Goal: Task Accomplishment & Management: Use online tool/utility

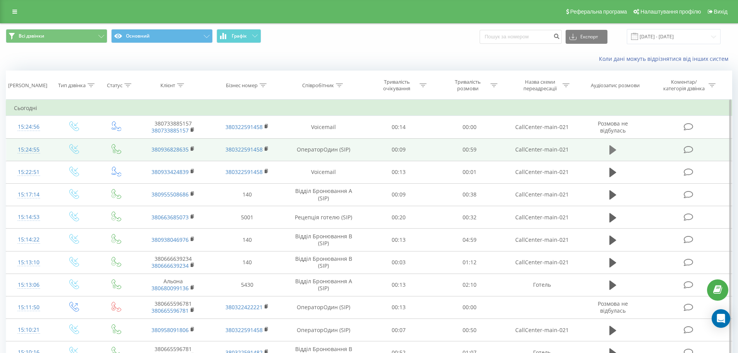
click at [610, 151] on icon at bounding box center [613, 149] width 7 height 9
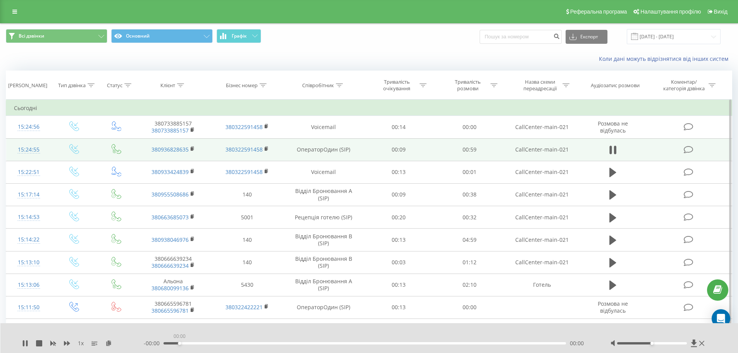
click at [178, 343] on div "00:00" at bounding box center [365, 343] width 403 height 2
click at [195, 343] on div "00:02" at bounding box center [365, 343] width 403 height 2
click at [30, 344] on div "1 x" at bounding box center [83, 344] width 122 height 8
click at [28, 345] on icon at bounding box center [25, 343] width 6 height 6
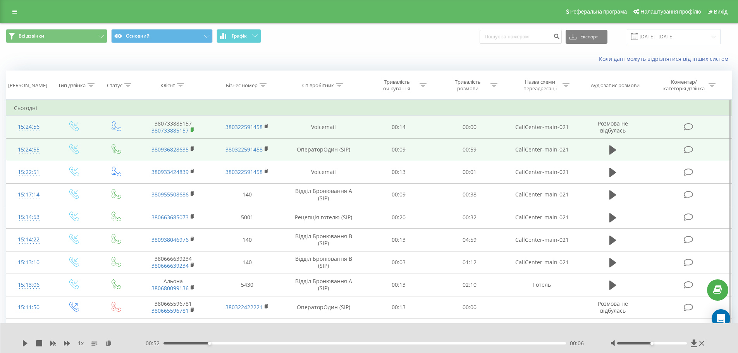
click at [193, 128] on rect at bounding box center [192, 129] width 2 height 3
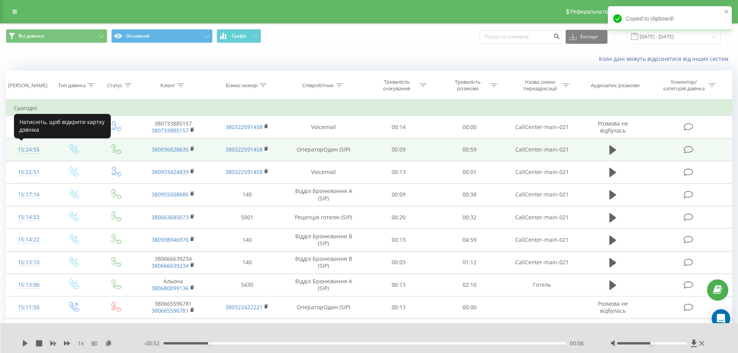
click at [32, 152] on div "15:24:55" at bounding box center [29, 149] width 30 height 15
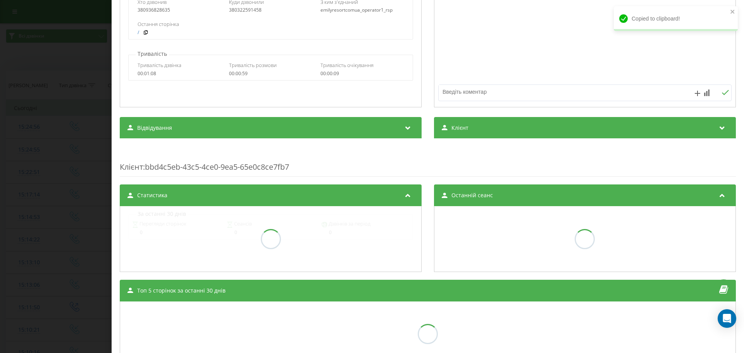
scroll to position [222, 0]
